Goal: Task Accomplishment & Management: Use online tool/utility

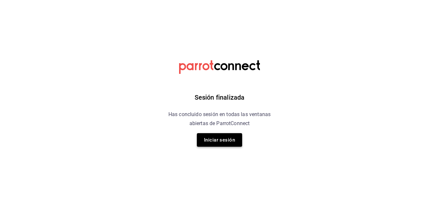
click at [233, 141] on button "Iniciar sesión" at bounding box center [219, 140] width 45 height 14
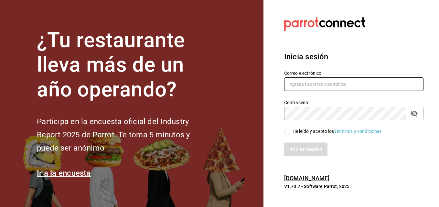
type input "erick.felipe@grupocosteno.com"
click at [285, 136] on div "Iniciar sesión" at bounding box center [349, 145] width 147 height 21
click at [288, 130] on input "He leído y acepto los Términos y condiciones." at bounding box center [287, 132] width 6 height 6
checkbox input "true"
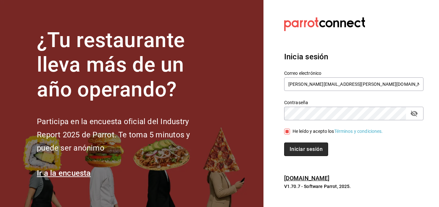
click at [291, 151] on button "Iniciar sesión" at bounding box center [306, 150] width 44 height 14
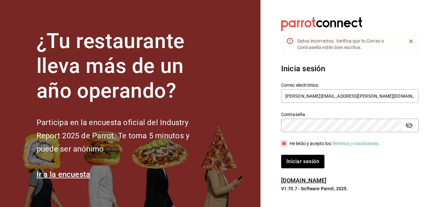
click at [409, 124] on icon "Campo de contraseña" at bounding box center [408, 126] width 7 height 6
click at [319, 165] on button "Iniciar sesión" at bounding box center [303, 162] width 44 height 14
click at [348, 94] on input "erick.felipe@grupocosteno.com" at bounding box center [349, 96] width 137 height 14
click at [307, 164] on button "Iniciar sesión" at bounding box center [303, 162] width 44 height 14
click at [345, 96] on input "erick.felipe@grupocosteno.com" at bounding box center [349, 96] width 137 height 14
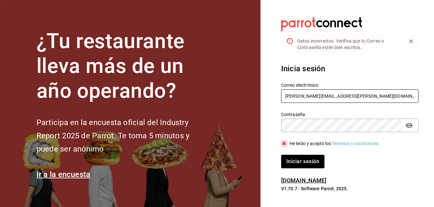
type input "daniel.pina@grupocosteno.com"
click at [307, 162] on button "Iniciar sesión" at bounding box center [303, 162] width 44 height 14
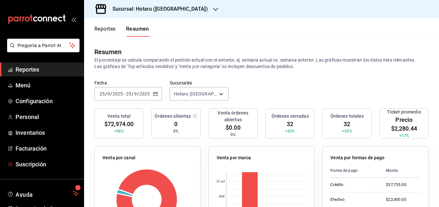
scroll to position [32, 0]
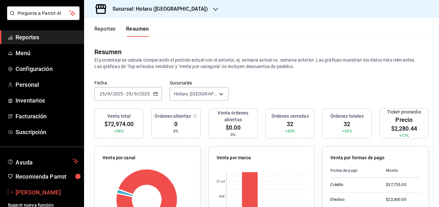
click at [39, 189] on font "Daniel Piña" at bounding box center [38, 192] width 45 height 7
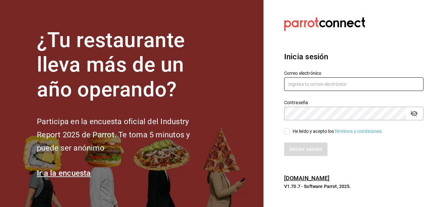
type input "erick.felipe@grupocosteno.com"
click at [286, 131] on input "He leído y acepto los Términos y condiciones." at bounding box center [287, 132] width 6 height 6
checkbox input "true"
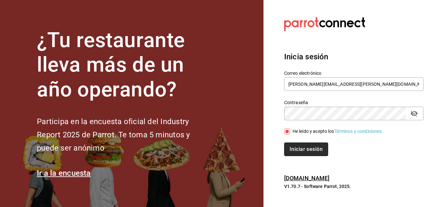
click at [293, 147] on button "Iniciar sesión" at bounding box center [306, 150] width 44 height 14
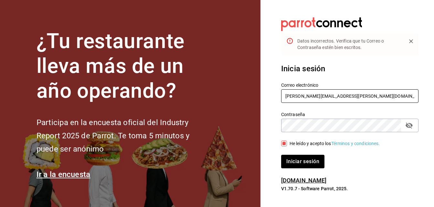
click at [318, 95] on input "erick.felipe@grupocosteno.com" at bounding box center [349, 96] width 137 height 14
type input "coronadoesme988@gmail.com"
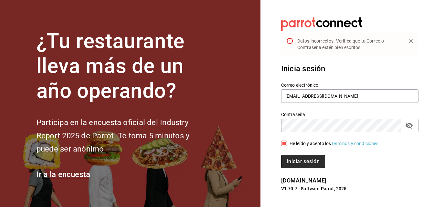
click at [309, 158] on button "Iniciar sesión" at bounding box center [303, 162] width 44 height 14
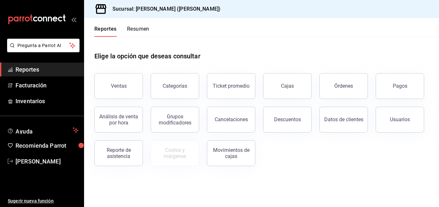
click at [143, 30] on button "Resumen" at bounding box center [138, 31] width 22 height 11
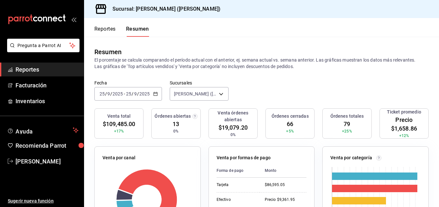
click at [108, 25] on div "Reportes Resumen" at bounding box center [116, 27] width 65 height 19
click at [106, 33] on button "Reportes" at bounding box center [104, 31] width 21 height 11
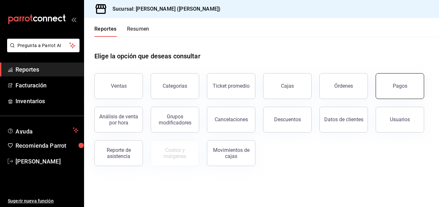
click at [408, 83] on button "Pagos" at bounding box center [399, 86] width 48 height 26
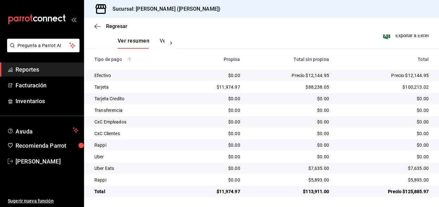
scroll to position [101, 0]
click at [96, 27] on icon "button" at bounding box center [97, 27] width 6 height 6
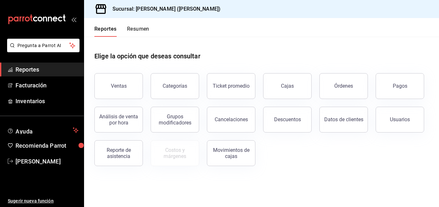
click at [134, 32] on button "Resumen" at bounding box center [138, 31] width 22 height 11
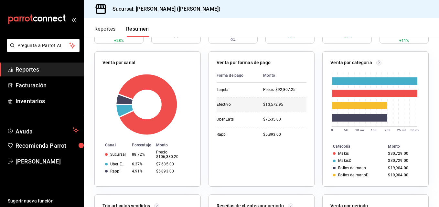
scroll to position [97, 0]
